Goal: Task Accomplishment & Management: Manage account settings

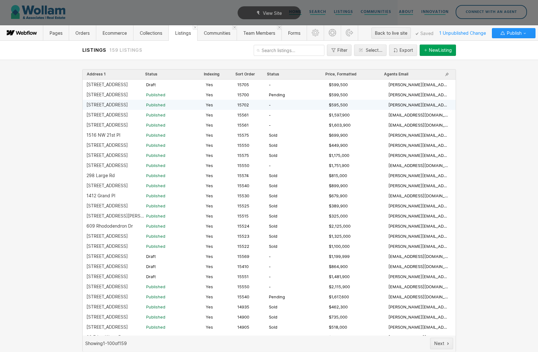
click at [119, 105] on div "[STREET_ADDRESS]" at bounding box center [106, 104] width 41 height 5
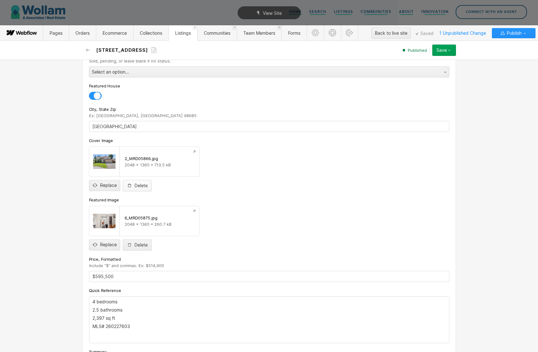
scroll to position [152, 0]
click at [100, 276] on input "$595,500" at bounding box center [269, 275] width 360 height 11
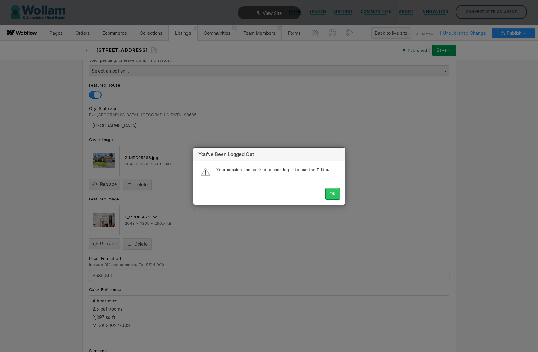
type input "$585,500"
click at [336, 196] on button "OK" at bounding box center [332, 193] width 15 height 11
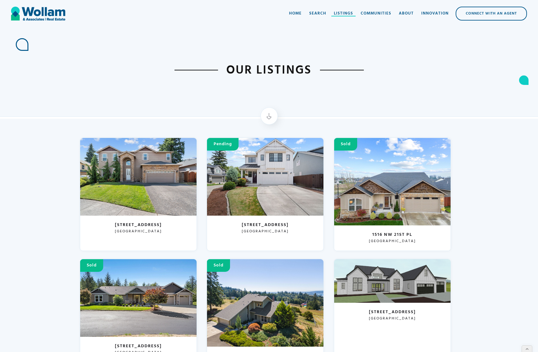
click at [350, 15] on div "Listings" at bounding box center [343, 13] width 19 height 6
click at [527, 346] on icon at bounding box center [527, 346] width 4 height 4
